Goal: Transaction & Acquisition: Book appointment/travel/reservation

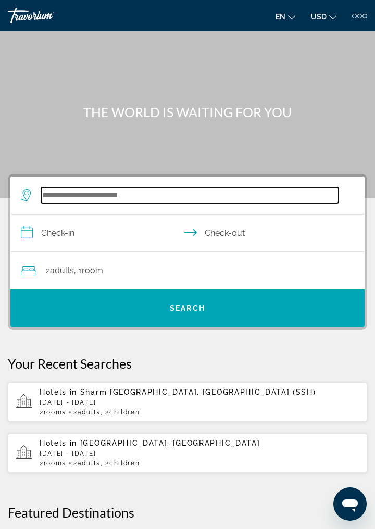
click at [102, 198] on input "Search widget" at bounding box center [189, 195] width 297 height 16
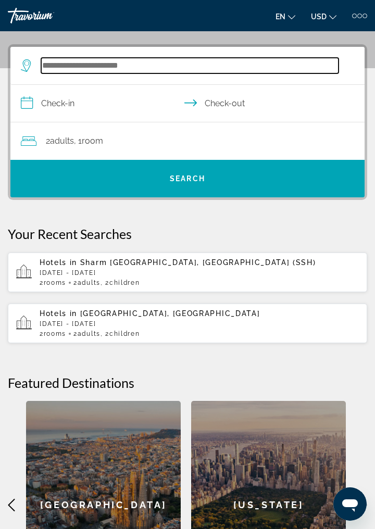
scroll to position [140, 0]
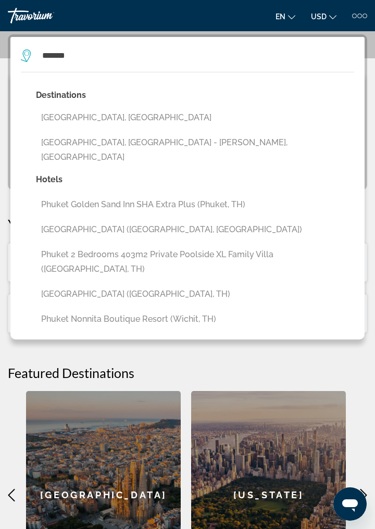
click at [121, 122] on button "[GEOGRAPHIC_DATA], [GEOGRAPHIC_DATA]" at bounding box center [195, 118] width 318 height 20
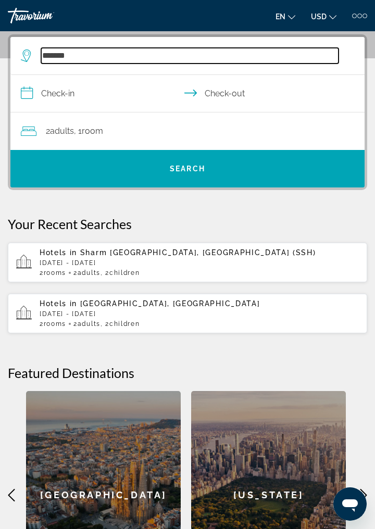
type input "**********"
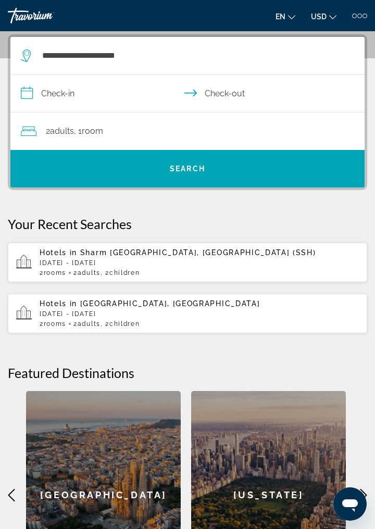
click at [65, 101] on input "**********" at bounding box center [189, 95] width 358 height 40
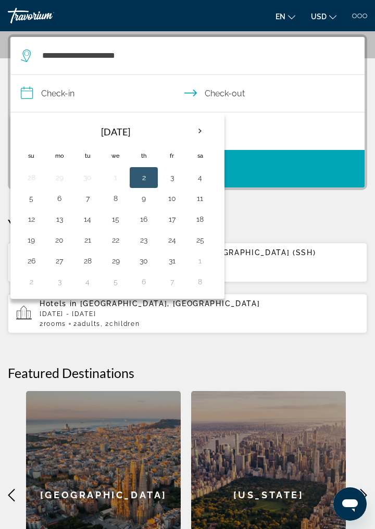
click at [197, 135] on th "Next month" at bounding box center [200, 131] width 28 height 23
click at [201, 139] on th "Next month" at bounding box center [200, 131] width 28 height 23
click at [201, 135] on th "Next month" at bounding box center [200, 131] width 28 height 23
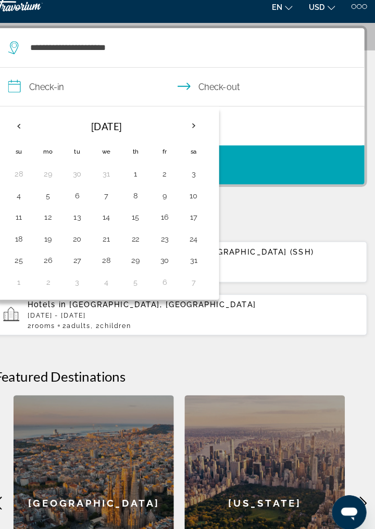
click at [115, 220] on button "14" at bounding box center [115, 219] width 17 height 15
click at [116, 245] on button "21" at bounding box center [115, 240] width 17 height 15
type input "**********"
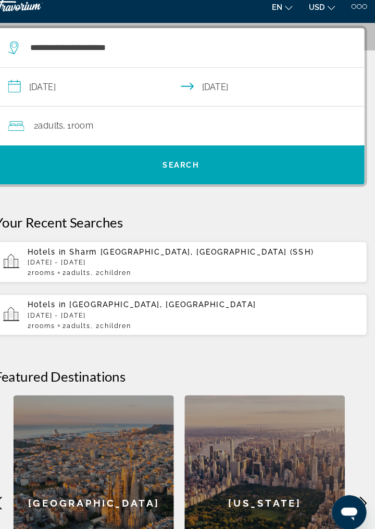
click at [103, 132] on span "Room" at bounding box center [92, 131] width 21 height 10
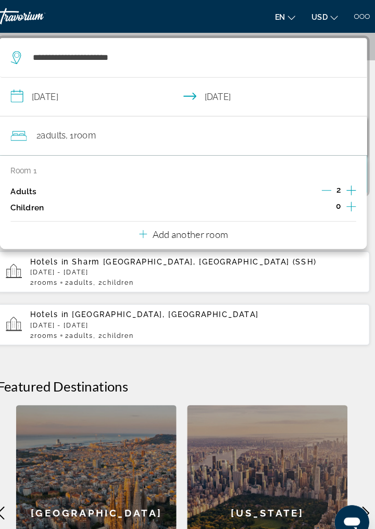
click at [223, 227] on p "Add another room" at bounding box center [194, 225] width 73 height 11
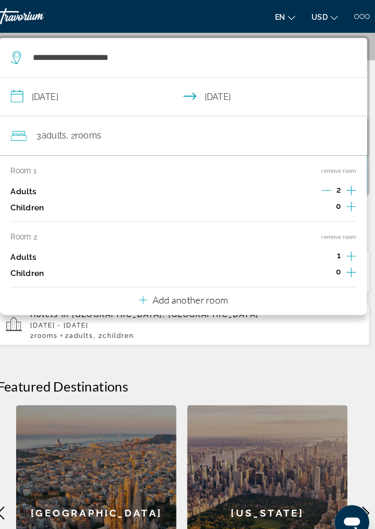
click at [352, 248] on icon "Increment adults" at bounding box center [349, 247] width 9 height 12
click at [209, 296] on button "Add another room" at bounding box center [188, 288] width 86 height 21
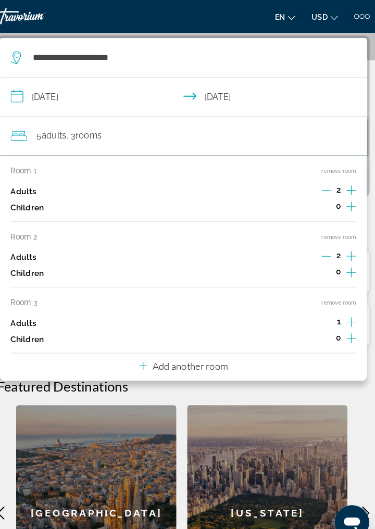
click at [348, 310] on icon "Increment adults" at bounding box center [349, 310] width 9 height 9
click at [215, 360] on button "Add another room" at bounding box center [188, 351] width 86 height 21
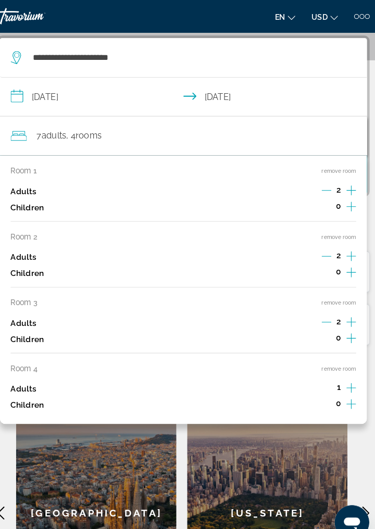
click at [347, 380] on icon "Increment adults" at bounding box center [349, 374] width 9 height 12
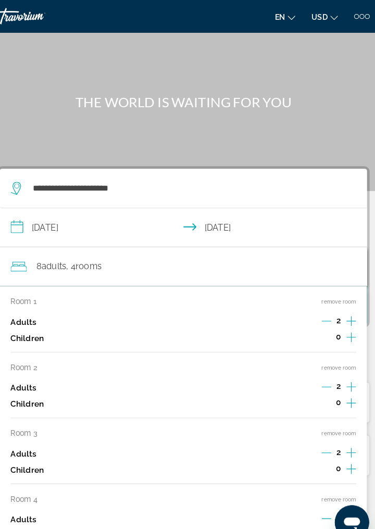
scroll to position [0, 0]
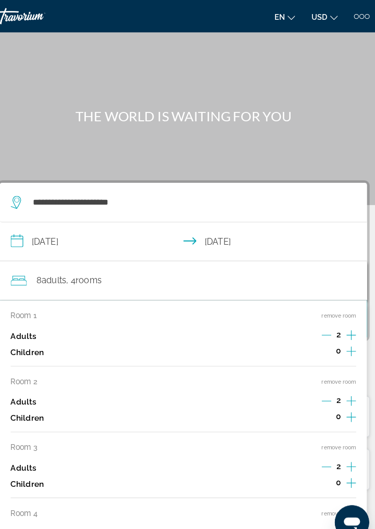
click at [317, 103] on div "Main content" at bounding box center [187, 99] width 375 height 198
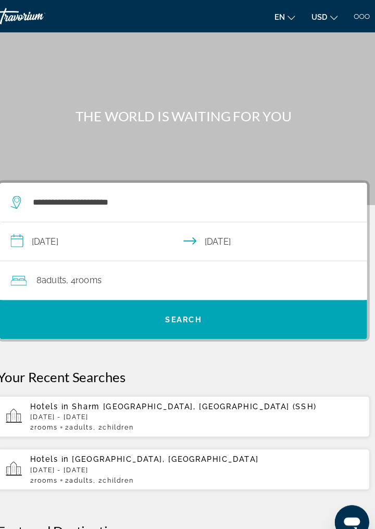
click at [213, 305] on span "Search widget" at bounding box center [187, 308] width 354 height 25
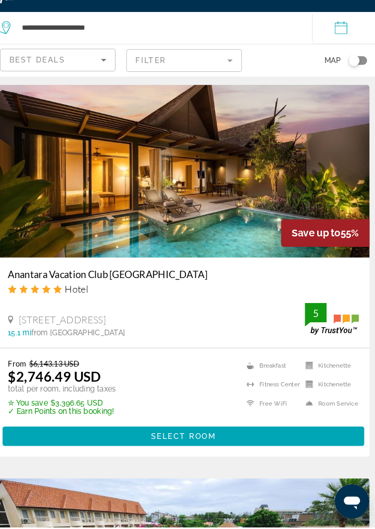
scroll to position [2675, 0]
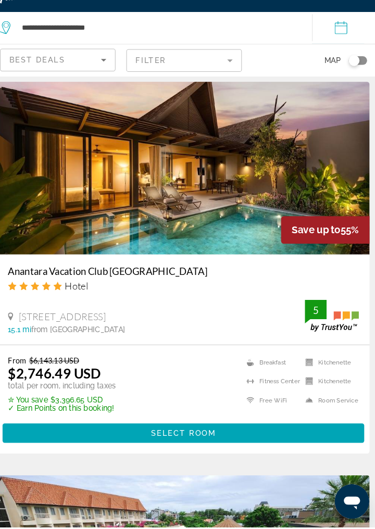
click at [166, 287] on h3 "Anantara Vacation Club [GEOGRAPHIC_DATA]" at bounding box center [187, 281] width 339 height 11
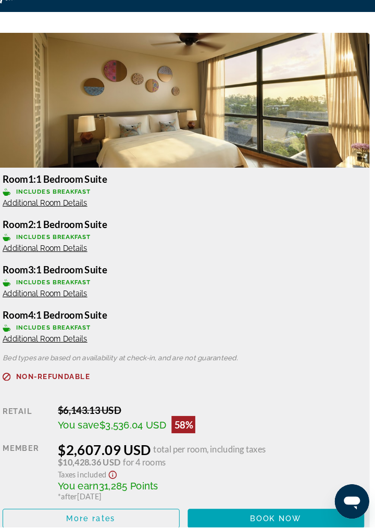
scroll to position [1307, 0]
click at [276, 524] on span "Book now" at bounding box center [276, 521] width 49 height 8
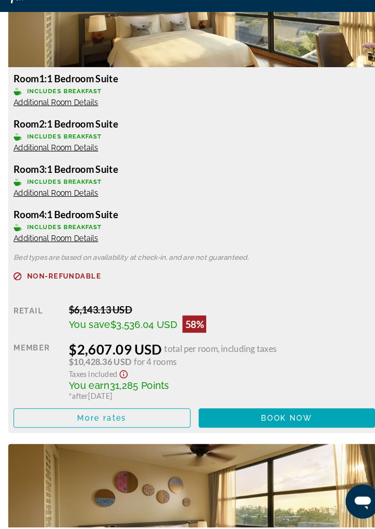
scroll to position [1405, 0]
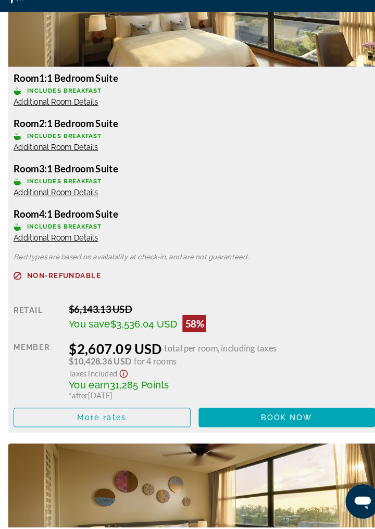
click at [310, 427] on span "Main content" at bounding box center [277, 422] width 171 height 25
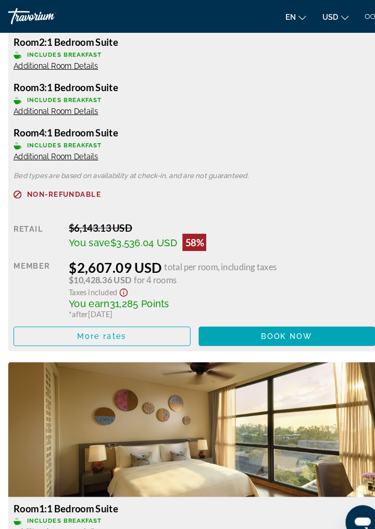
scroll to position [1496, 0]
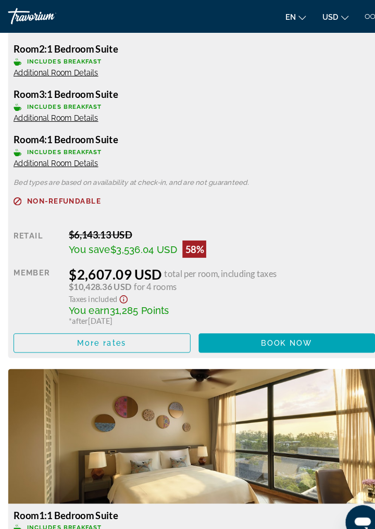
click at [299, 336] on span "Main content" at bounding box center [277, 331] width 171 height 25
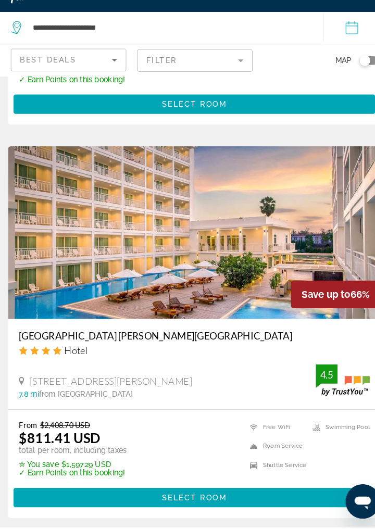
scroll to position [725, 0]
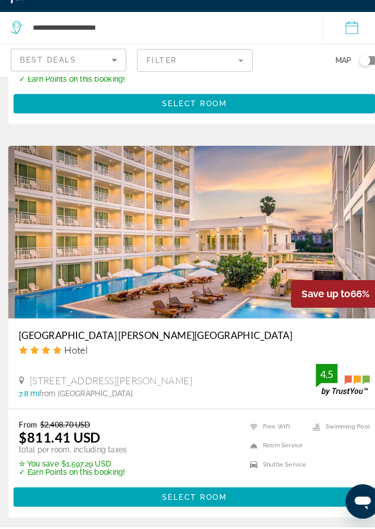
click at [149, 347] on h3 "[GEOGRAPHIC_DATA] [PERSON_NAME][GEOGRAPHIC_DATA]" at bounding box center [187, 343] width 339 height 11
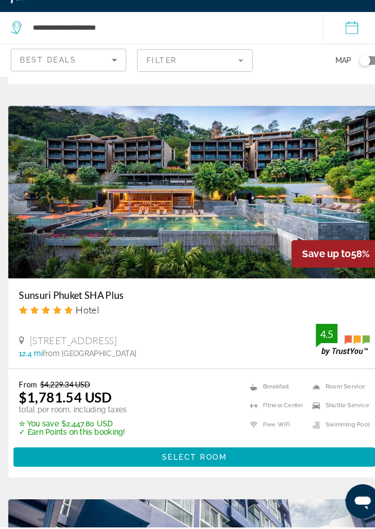
scroll to position [1523, 0]
click at [105, 303] on h3 "Sunsuri Phuket SHA Plus" at bounding box center [187, 304] width 339 height 11
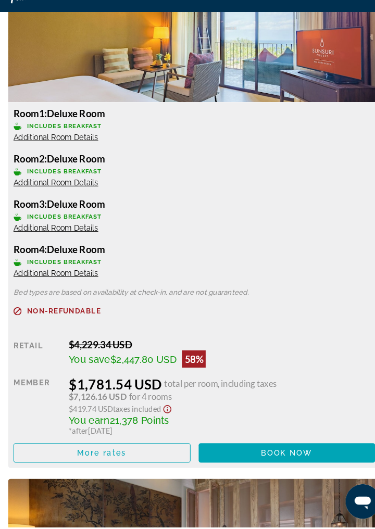
scroll to position [1372, 0]
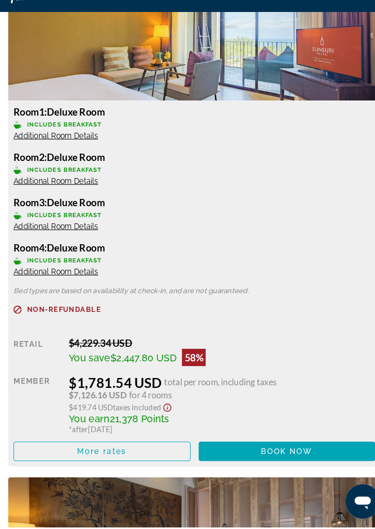
click at [313, 460] on span "Main content" at bounding box center [277, 455] width 171 height 25
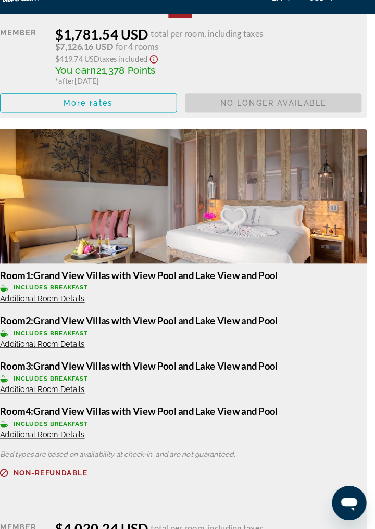
scroll to position [1715, 0]
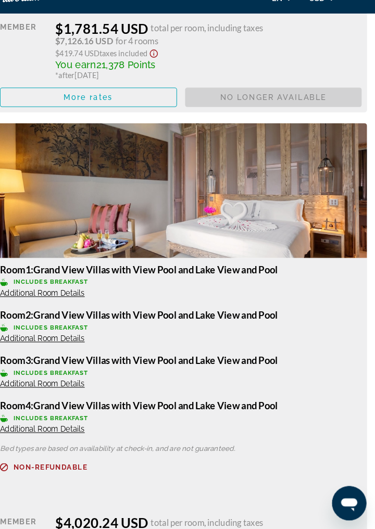
click at [141, 114] on span "Main content" at bounding box center [99, 112] width 170 height 25
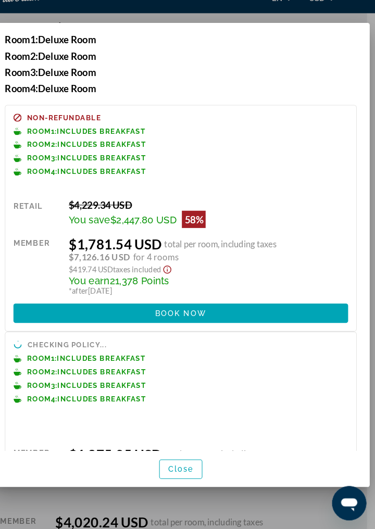
scroll to position [0, 0]
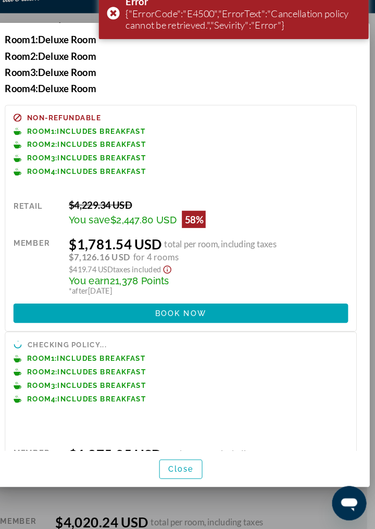
click at [339, 192] on div "Non-refundable Room 1: Includes Breakfast Room 2: Includes Breakfast Room 3: In…" at bounding box center [188, 229] width 340 height 219
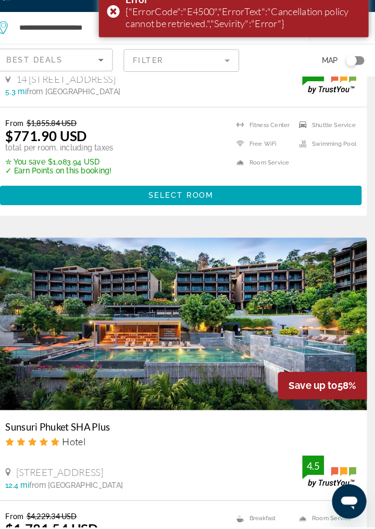
scroll to position [1407, 0]
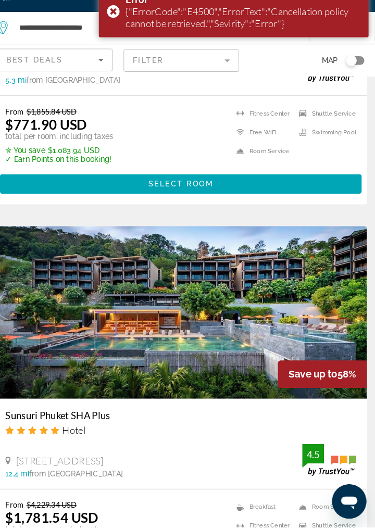
click at [92, 421] on h3 "Sunsuri Phuket SHA Plus" at bounding box center [187, 421] width 339 height 11
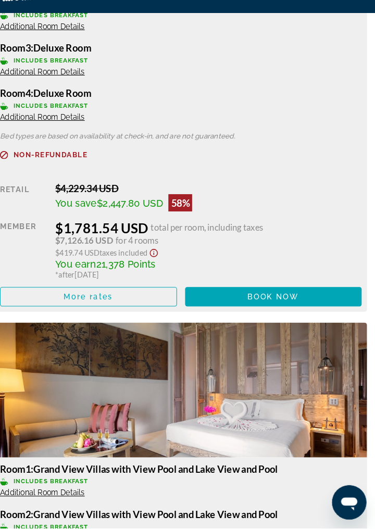
scroll to position [1543, 0]
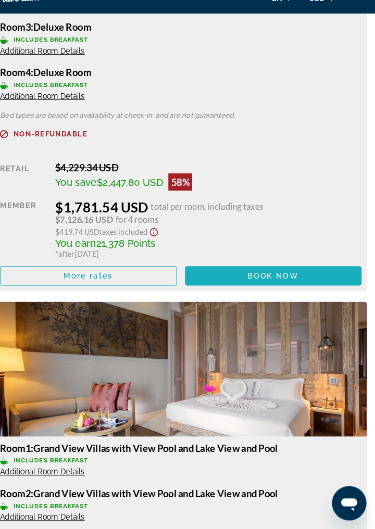
click at [317, 285] on span "Main content" at bounding box center [277, 284] width 171 height 25
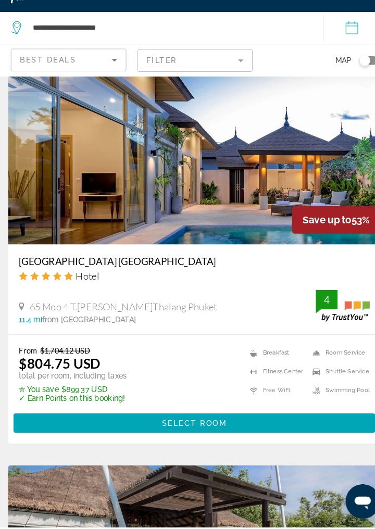
scroll to position [3828, 0]
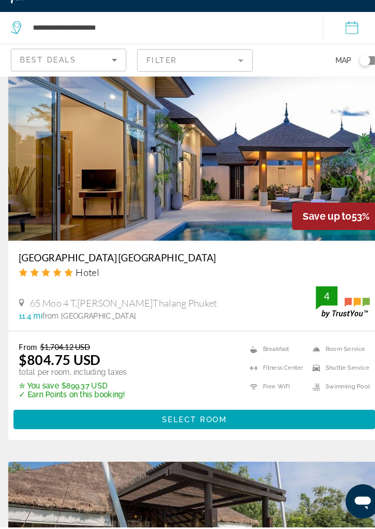
click at [151, 271] on h3 "[GEOGRAPHIC_DATA] [GEOGRAPHIC_DATA]" at bounding box center [187, 268] width 339 height 11
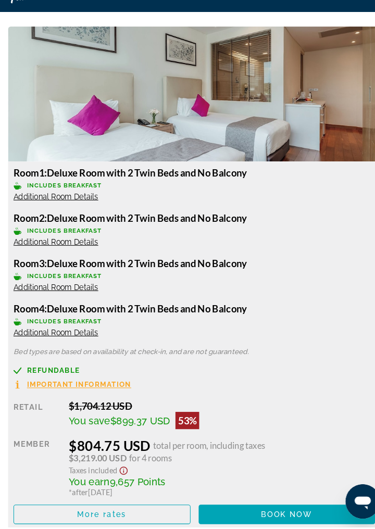
scroll to position [1313, 0]
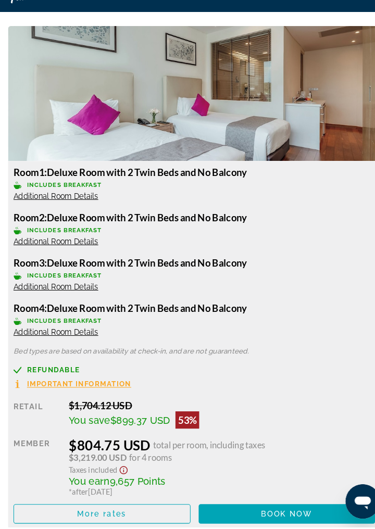
click at [304, 522] on span "Main content" at bounding box center [277, 516] width 171 height 25
